Goal: Browse casually

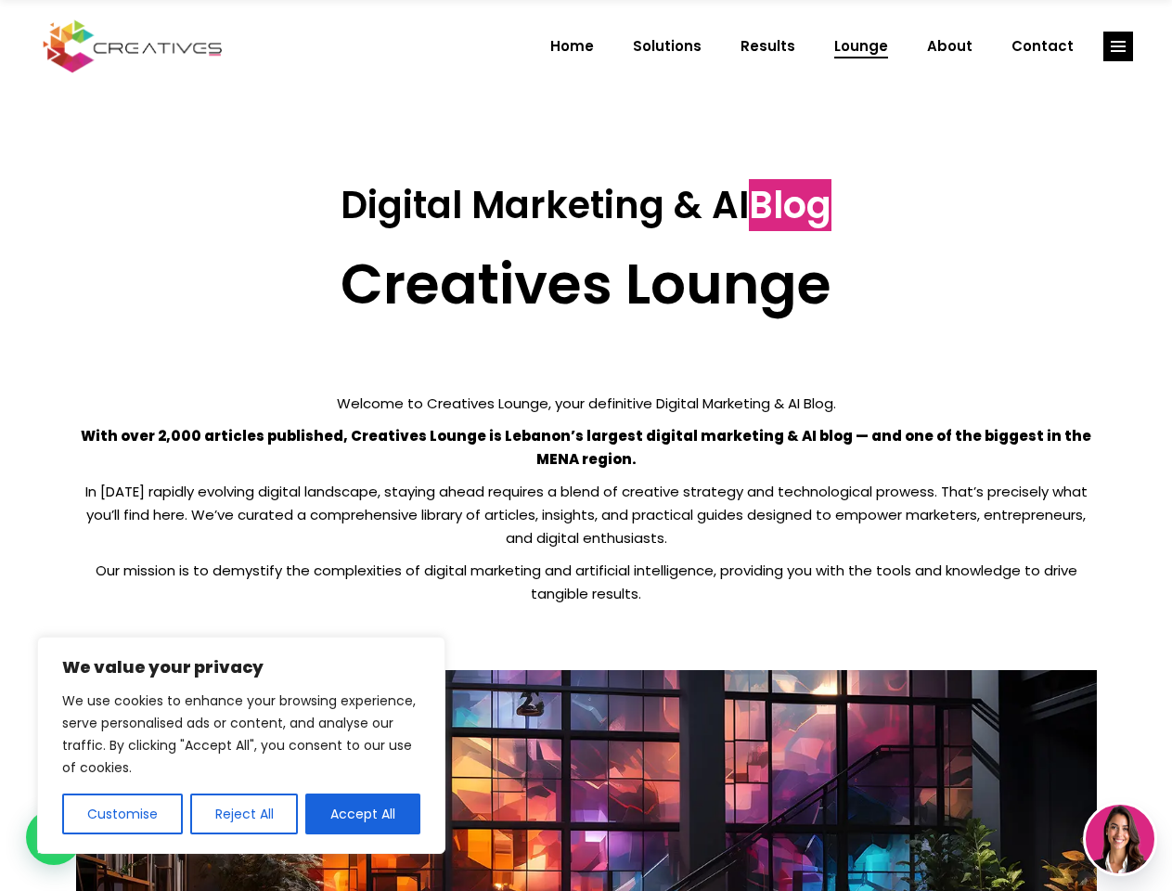
click at [586, 445] on p "With over 2,000 articles published, Creatives Lounge is Lebanon’s largest digit…" at bounding box center [586, 447] width 1021 height 46
click at [122, 814] on button "Customise" at bounding box center [122, 813] width 121 height 41
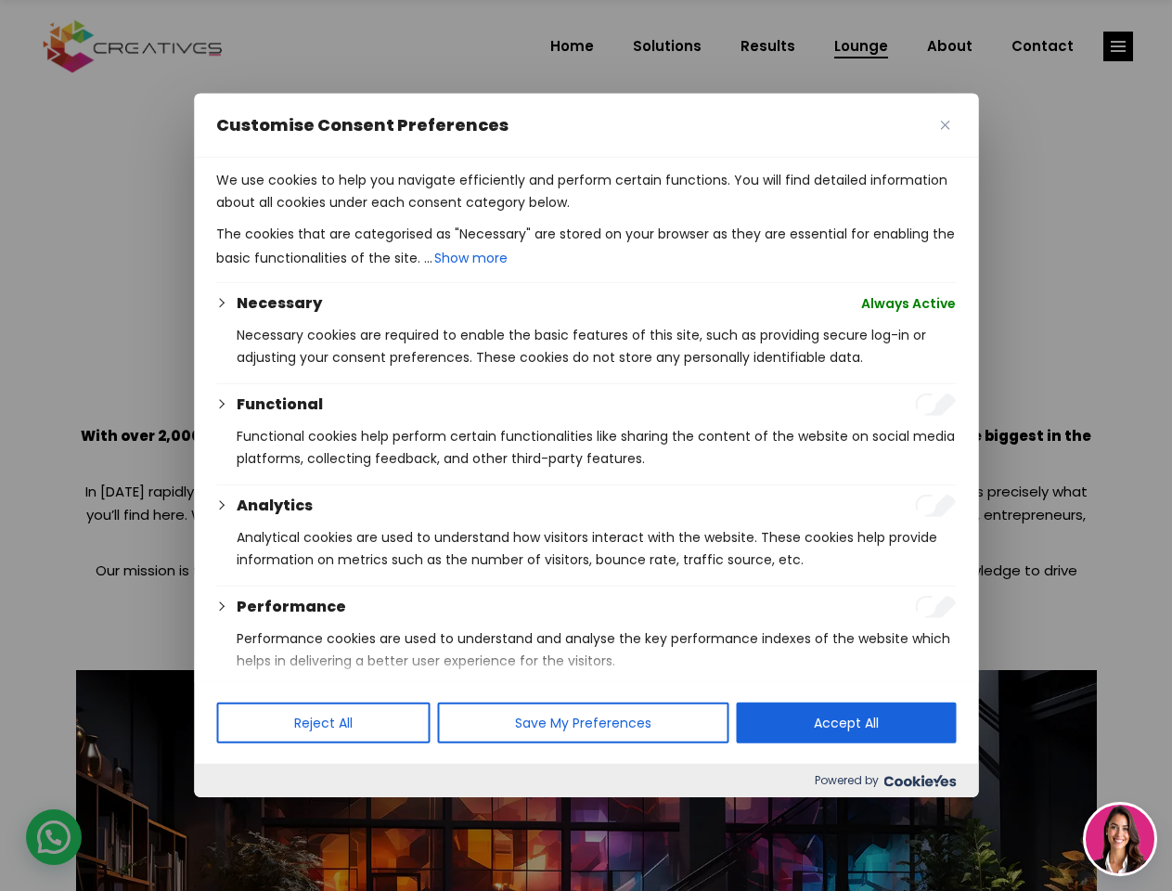
click at [243, 814] on div at bounding box center [586, 445] width 1172 height 891
click at [363, 213] on p "We use cookies to help you navigate efficiently and perform certain functions. …" at bounding box center [586, 191] width 740 height 45
click at [1118, 46] on div at bounding box center [586, 445] width 1172 height 891
click at [1120, 839] on img at bounding box center [1120, 839] width 69 height 69
